Goal: Task Accomplishment & Management: Manage account settings

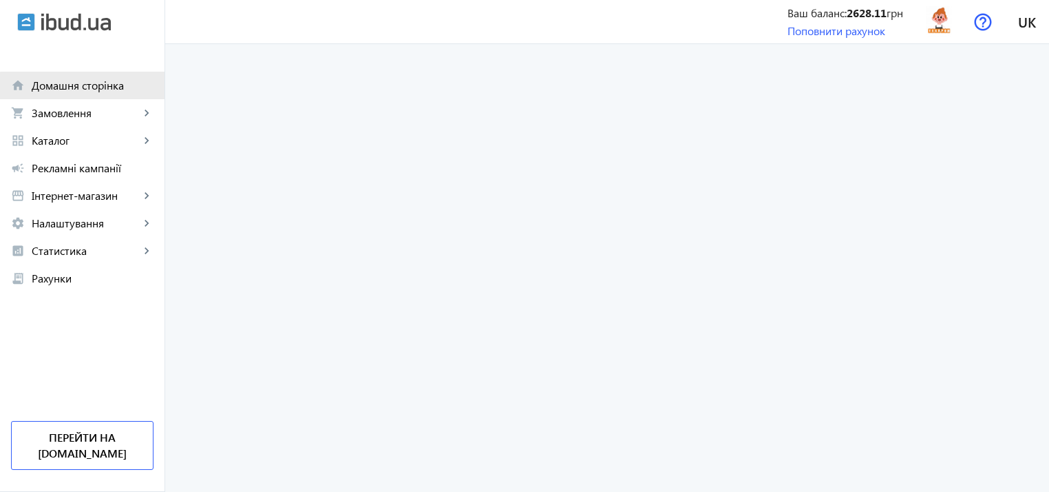
click at [96, 92] on span "Домашня сторінка" at bounding box center [93, 85] width 122 height 14
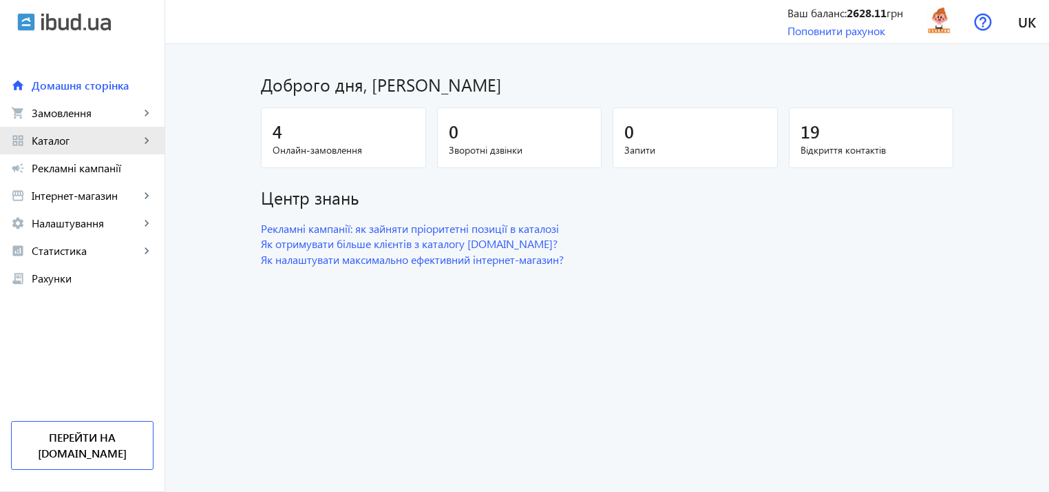
drag, startPoint x: 96, startPoint y: 92, endPoint x: 142, endPoint y: 143, distance: 67.8
click at [142, 143] on mat-icon "keyboard_arrow_right" at bounding box center [147, 141] width 14 height 14
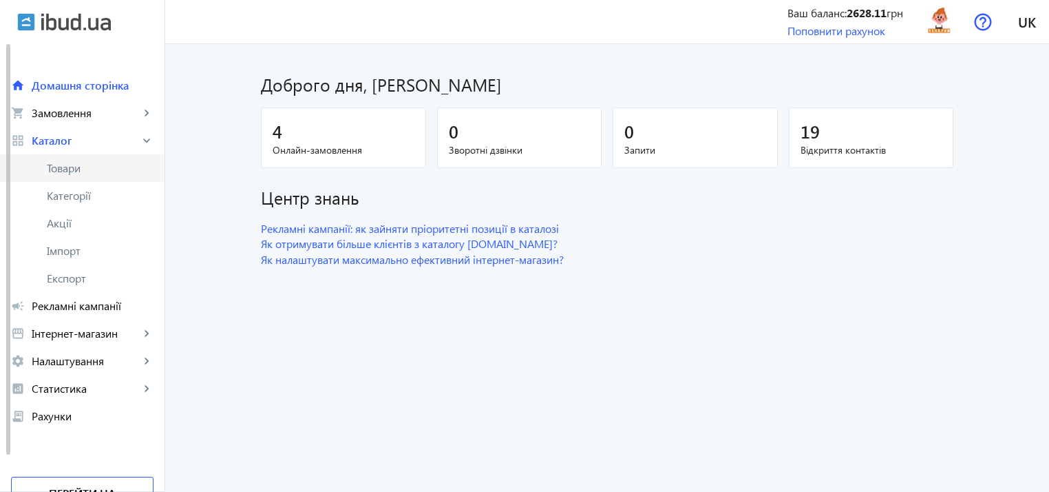
click at [101, 174] on span "Товари" at bounding box center [100, 168] width 107 height 14
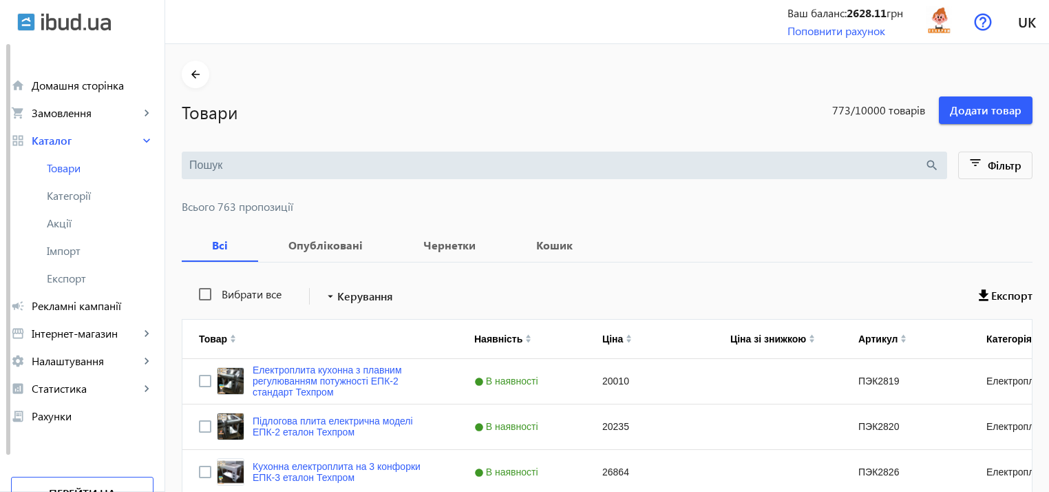
click at [240, 158] on input "search" at bounding box center [556, 165] width 735 height 15
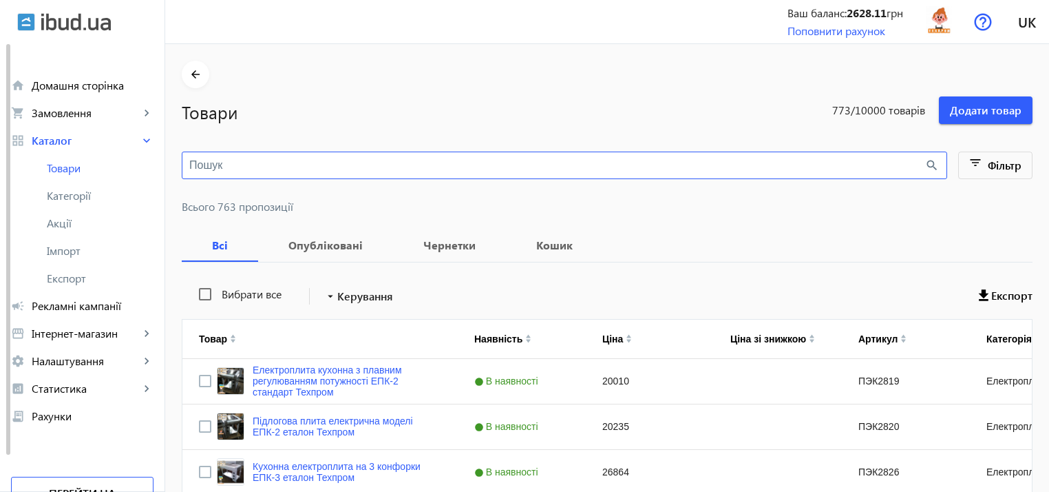
click at [240, 158] on input "search" at bounding box center [556, 165] width 735 height 15
type input "л"
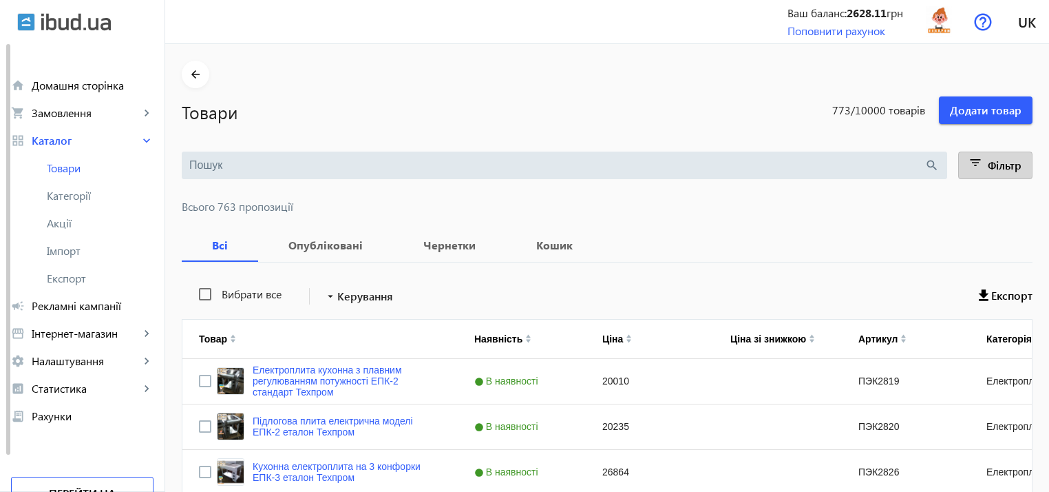
click at [973, 167] on mat-icon "filter_list" at bounding box center [976, 165] width 19 height 19
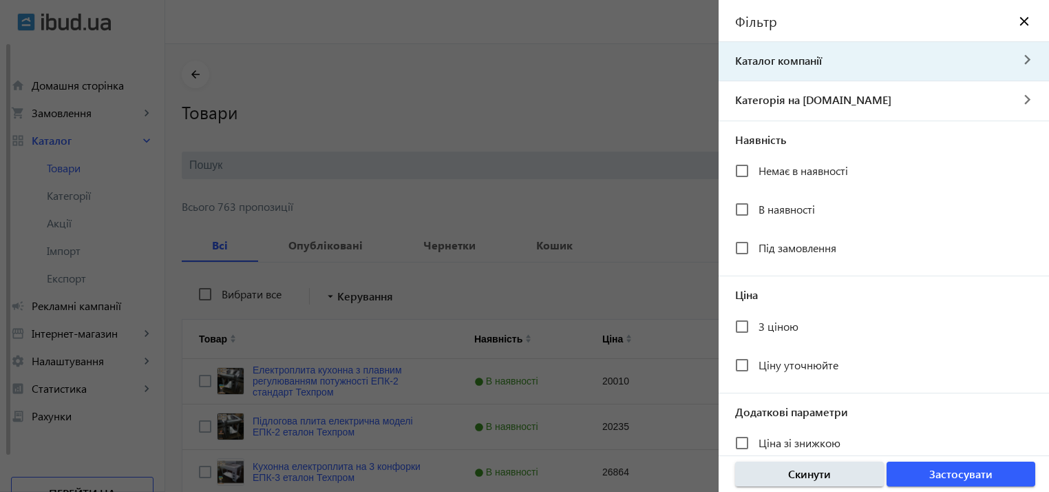
click at [820, 60] on span "Каталог компанії" at bounding box center [865, 60] width 292 height 15
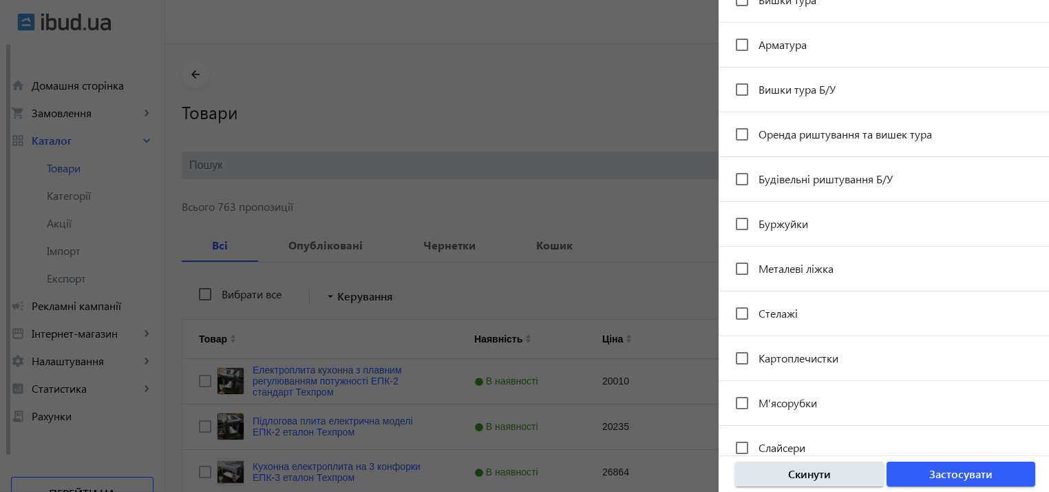
scroll to position [1997, 0]
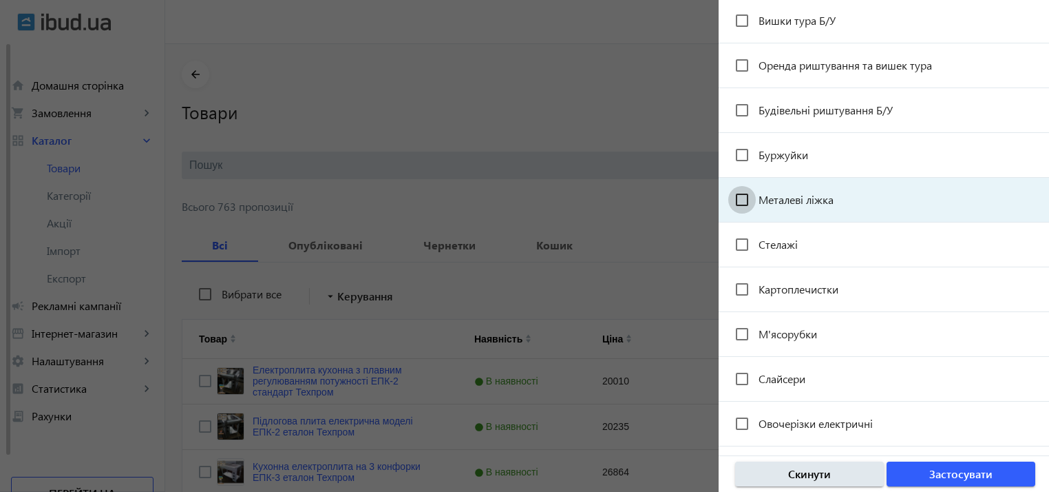
click at [740, 189] on input "Металеві ліжка" at bounding box center [742, 200] width 28 height 28
checkbox input "true"
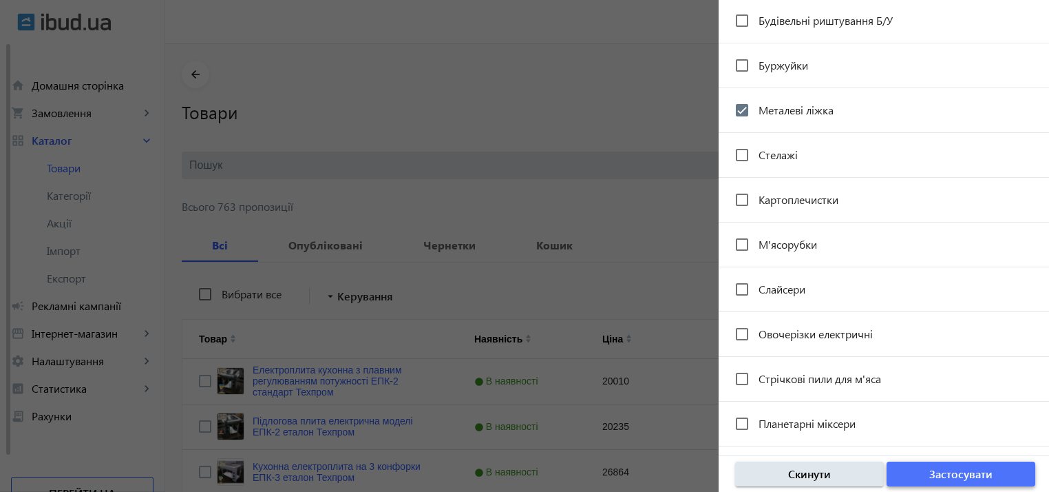
click at [941, 468] on span "Застосувати" at bounding box center [960, 473] width 63 height 15
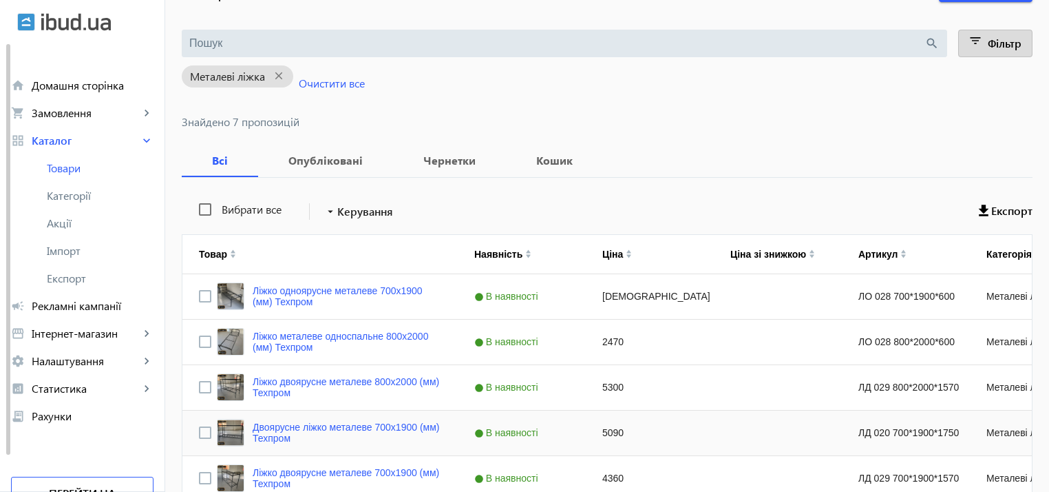
scroll to position [275, 0]
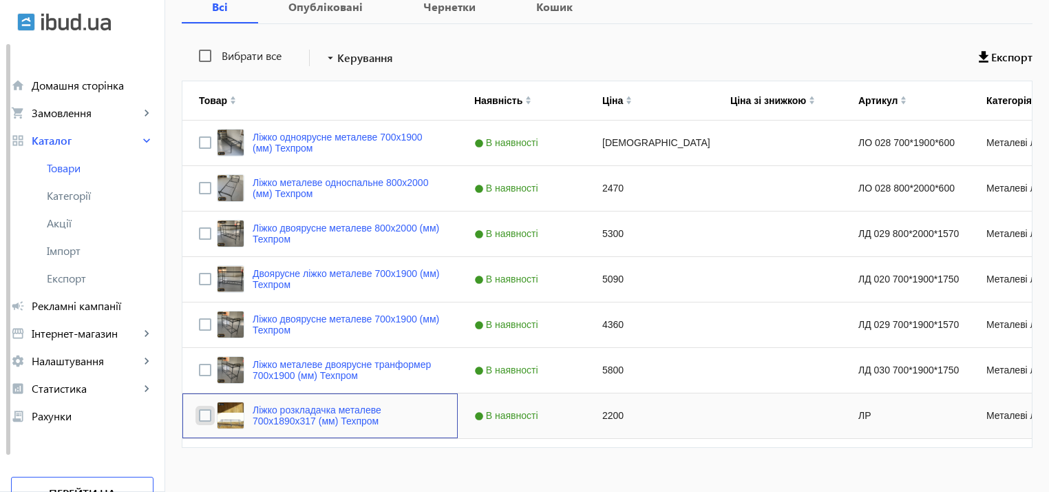
click at [199, 417] on input "Press Space to toggle row selection (unchecked)" at bounding box center [205, 415] width 12 height 12
checkbox input "true"
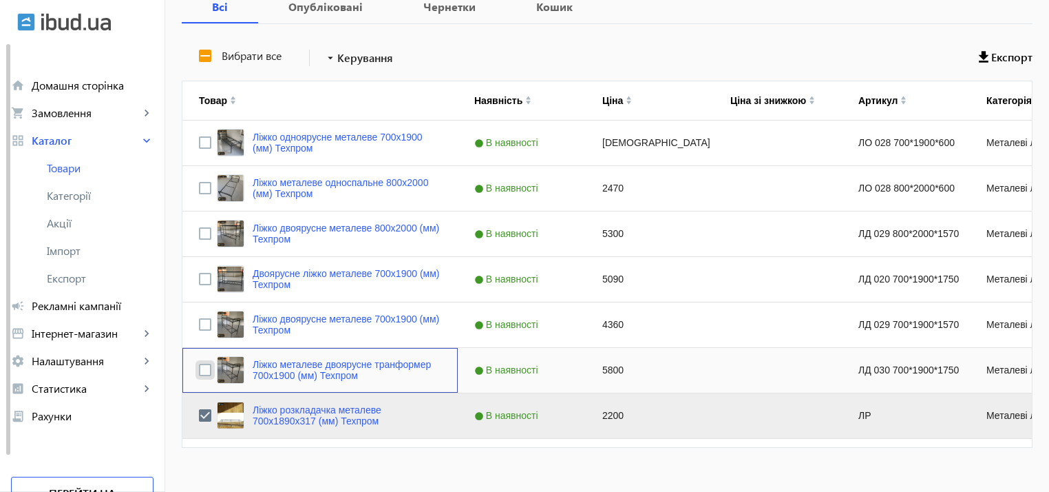
drag, startPoint x: 198, startPoint y: 369, endPoint x: 198, endPoint y: 328, distance: 41.3
click at [199, 368] on input "Press Space to toggle row selection (unchecked)" at bounding box center [205, 370] width 12 height 12
checkbox input "true"
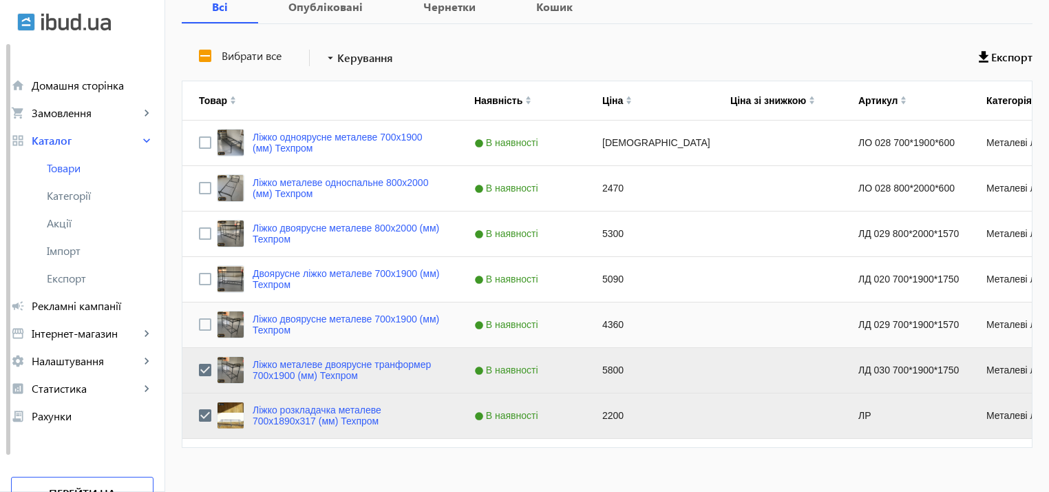
click at [200, 313] on div "Press SPACE to select this row." at bounding box center [205, 324] width 12 height 32
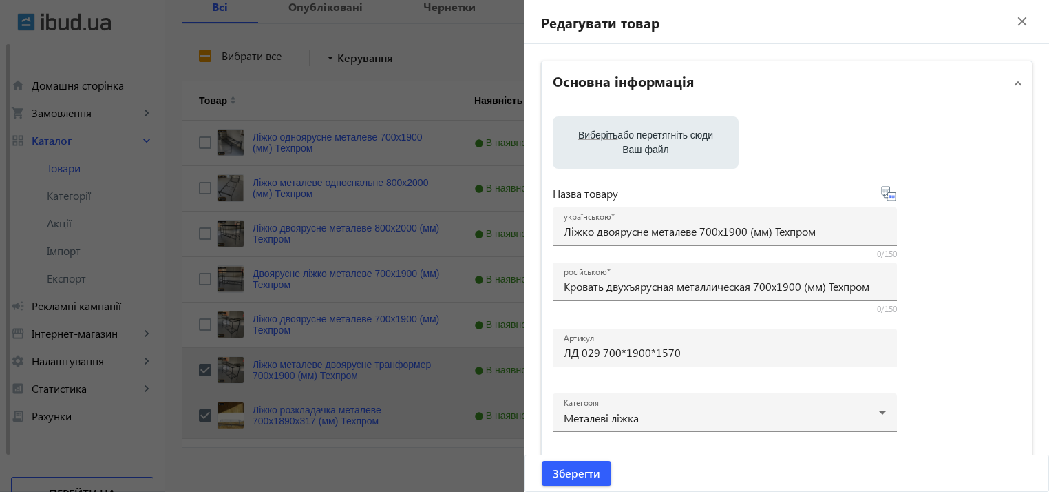
click at [198, 270] on div at bounding box center [524, 246] width 1049 height 492
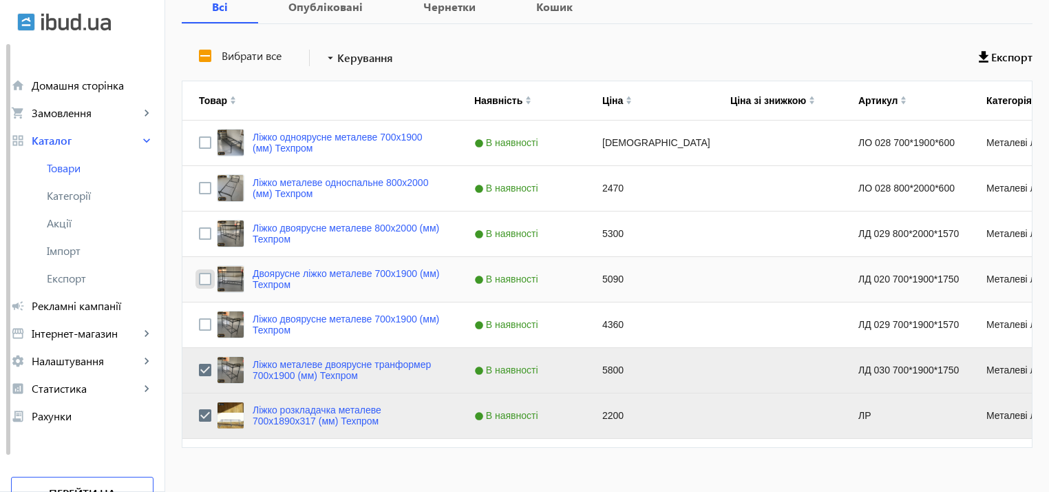
click at [199, 278] on input "Press Space to toggle row selection (unchecked)" at bounding box center [205, 279] width 12 height 12
checkbox input "true"
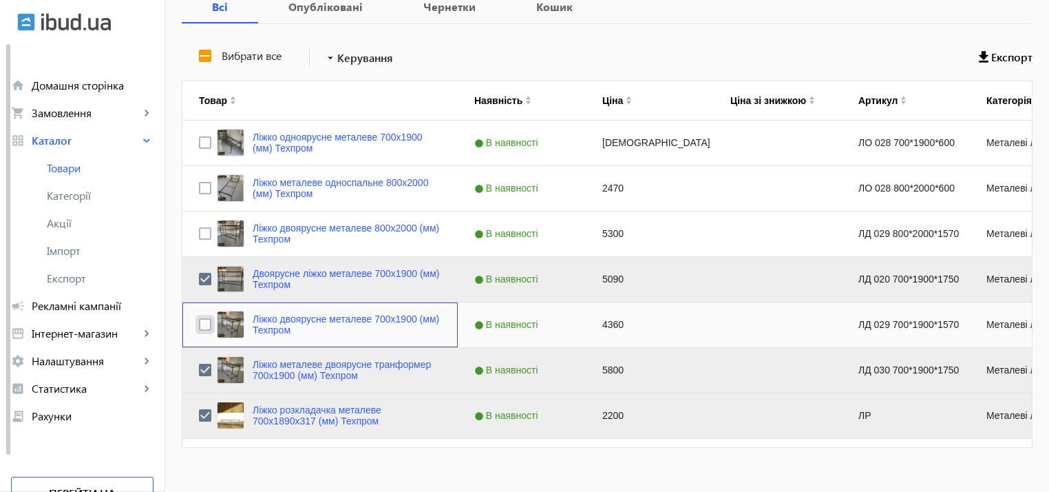
click at [199, 318] on input "Press Space to toggle row selection (unchecked)" at bounding box center [205, 324] width 12 height 12
checkbox input "true"
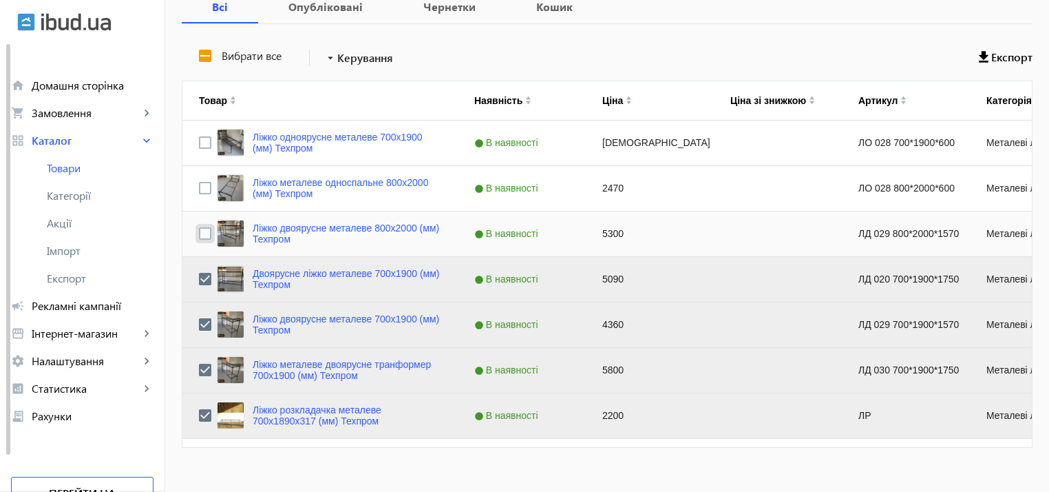
click at [199, 230] on input "Press Space to toggle row selection (unchecked)" at bounding box center [205, 233] width 12 height 12
checkbox input "true"
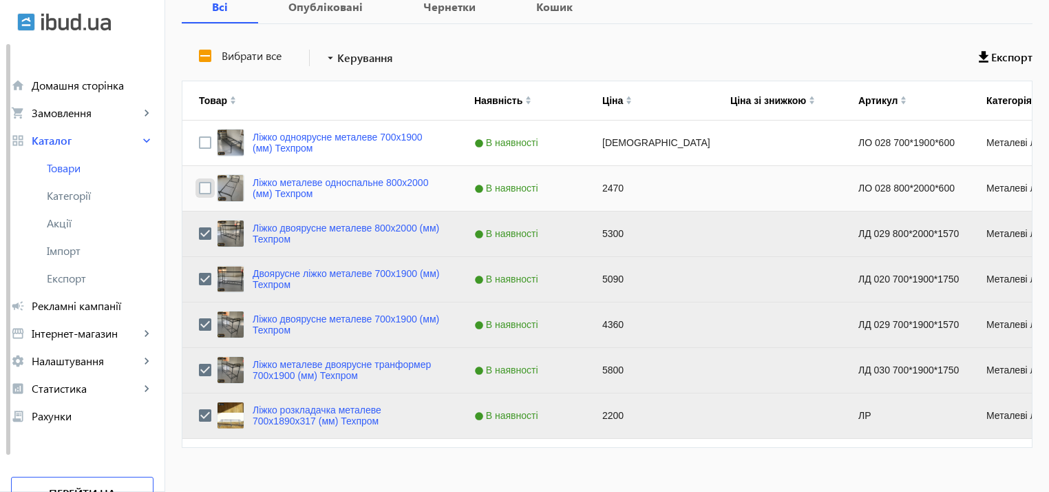
click at [199, 185] on input "Press Space to toggle row selection (unchecked)" at bounding box center [205, 188] width 12 height 12
checkbox input "true"
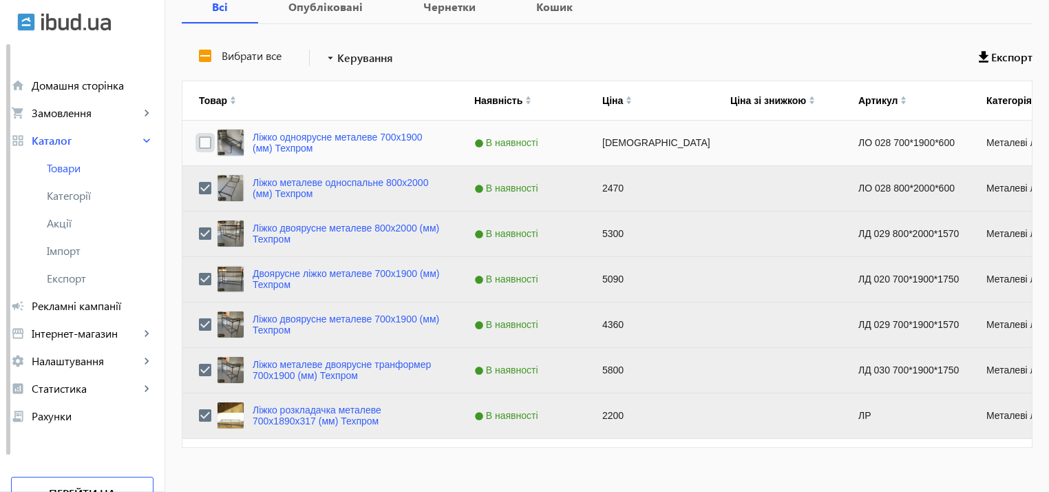
click at [199, 145] on input "Press Space to toggle row selection (unchecked)" at bounding box center [205, 142] width 12 height 12
checkbox input "true"
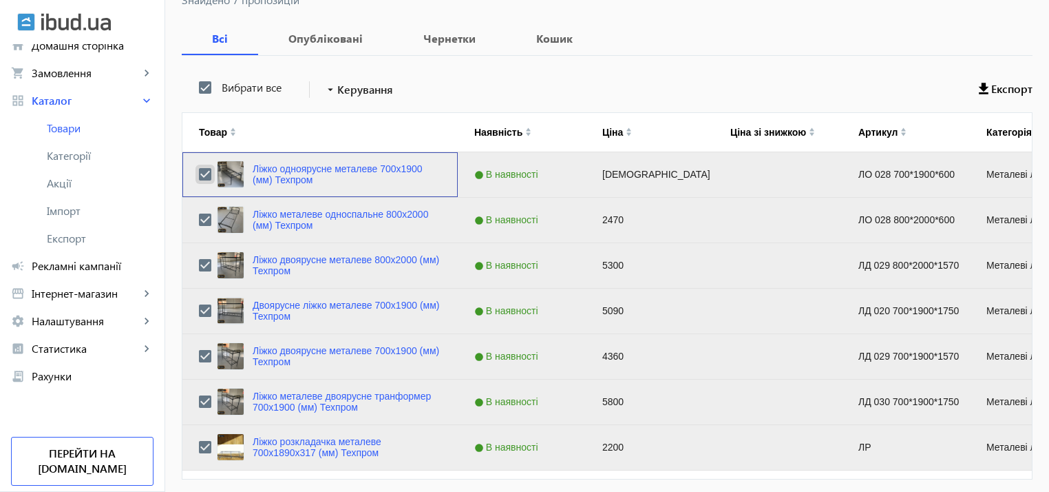
scroll to position [225, 0]
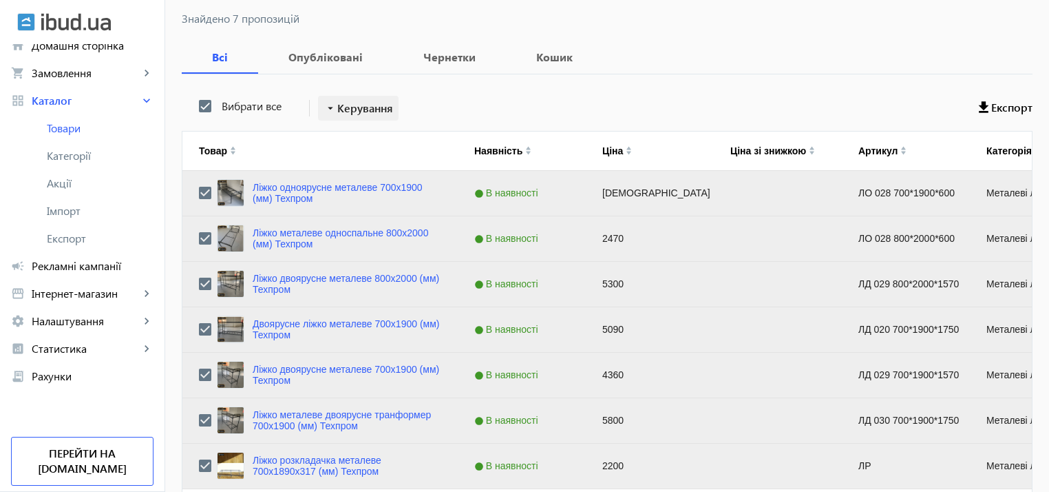
click at [366, 106] on span "Керування" at bounding box center [365, 108] width 56 height 17
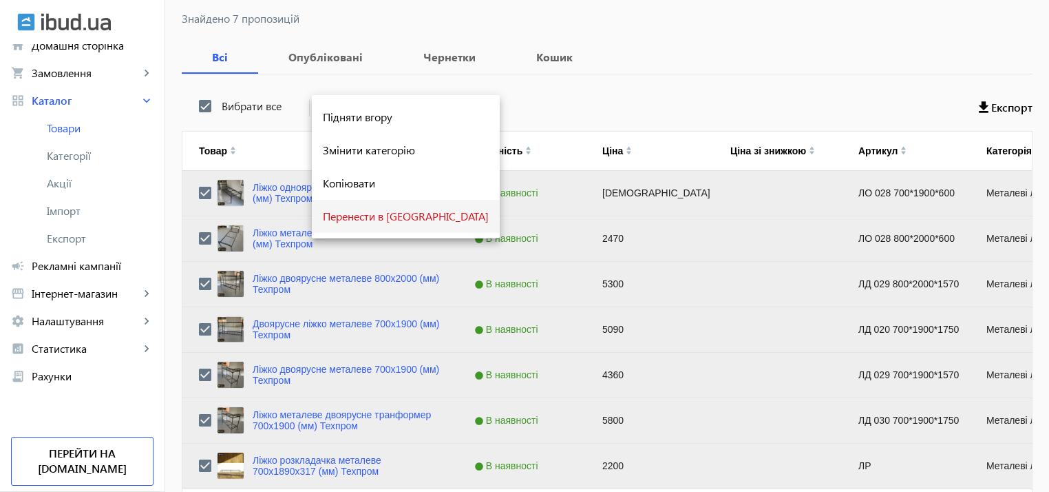
click at [375, 218] on span "Перенести в [GEOGRAPHIC_DATA]" at bounding box center [406, 216] width 166 height 11
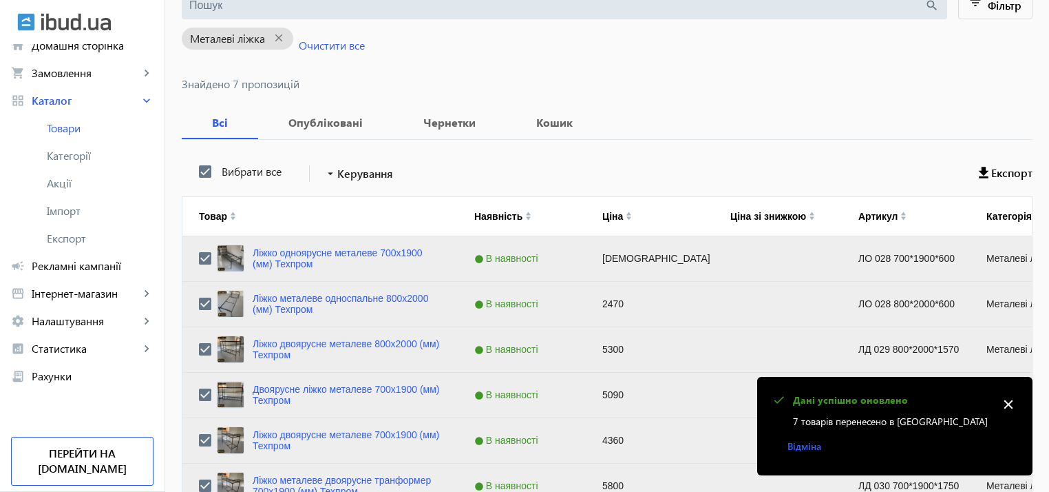
scroll to position [156, 0]
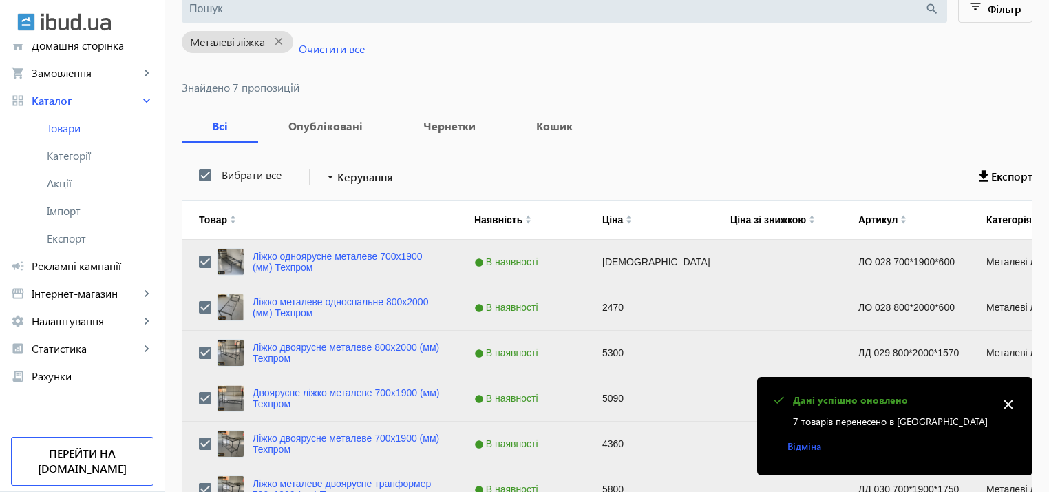
click at [1009, 405] on mat-icon "close" at bounding box center [1008, 404] width 21 height 21
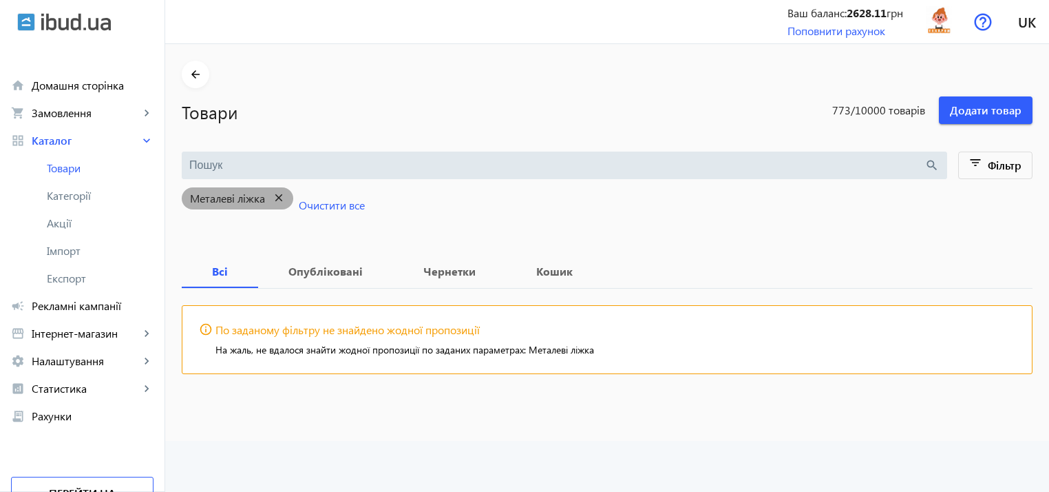
click at [275, 196] on mat-icon "close" at bounding box center [279, 197] width 28 height 17
